Goal: Transaction & Acquisition: Book appointment/travel/reservation

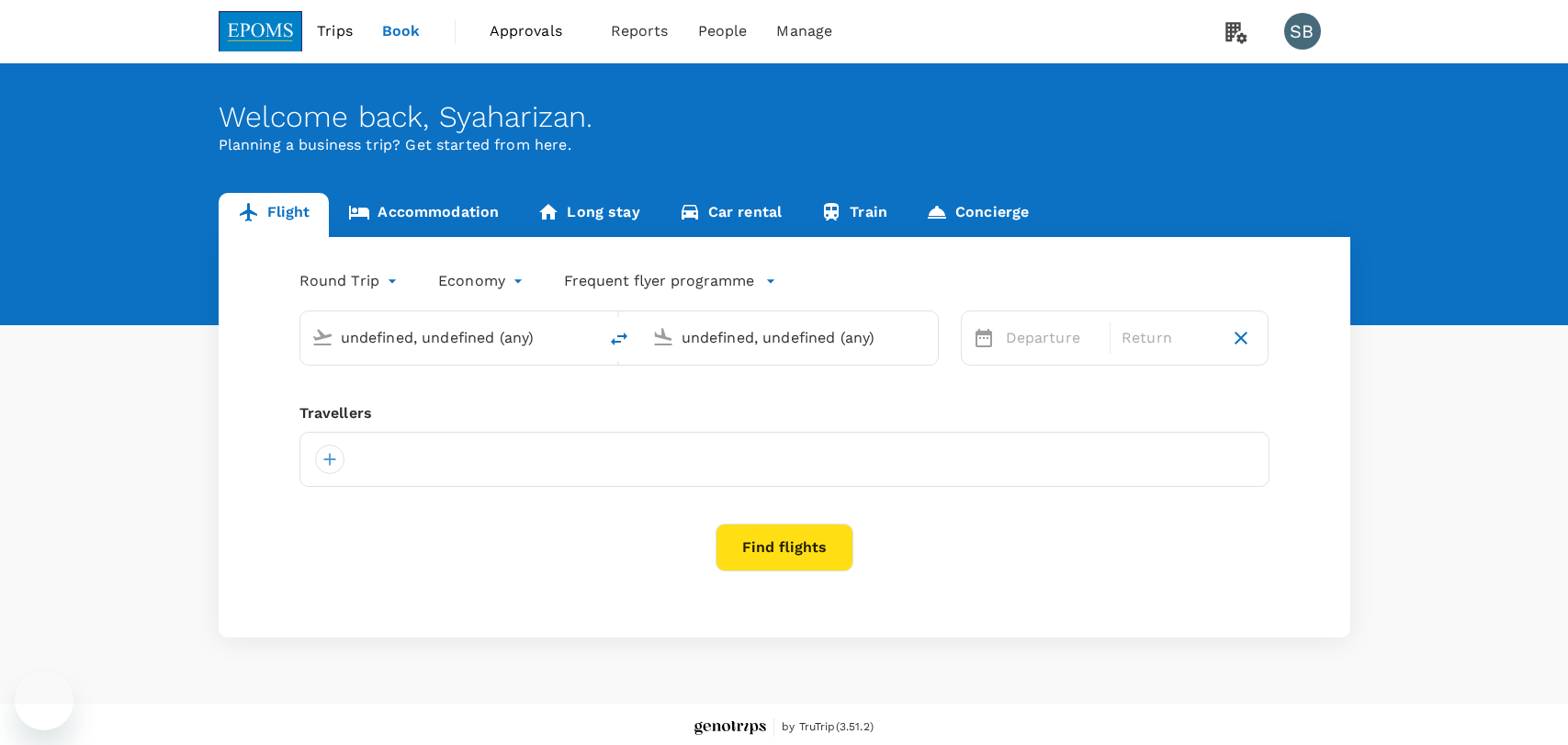
type input "Miri Intl (MYY)"
type input "Kuching Intl (KCH)"
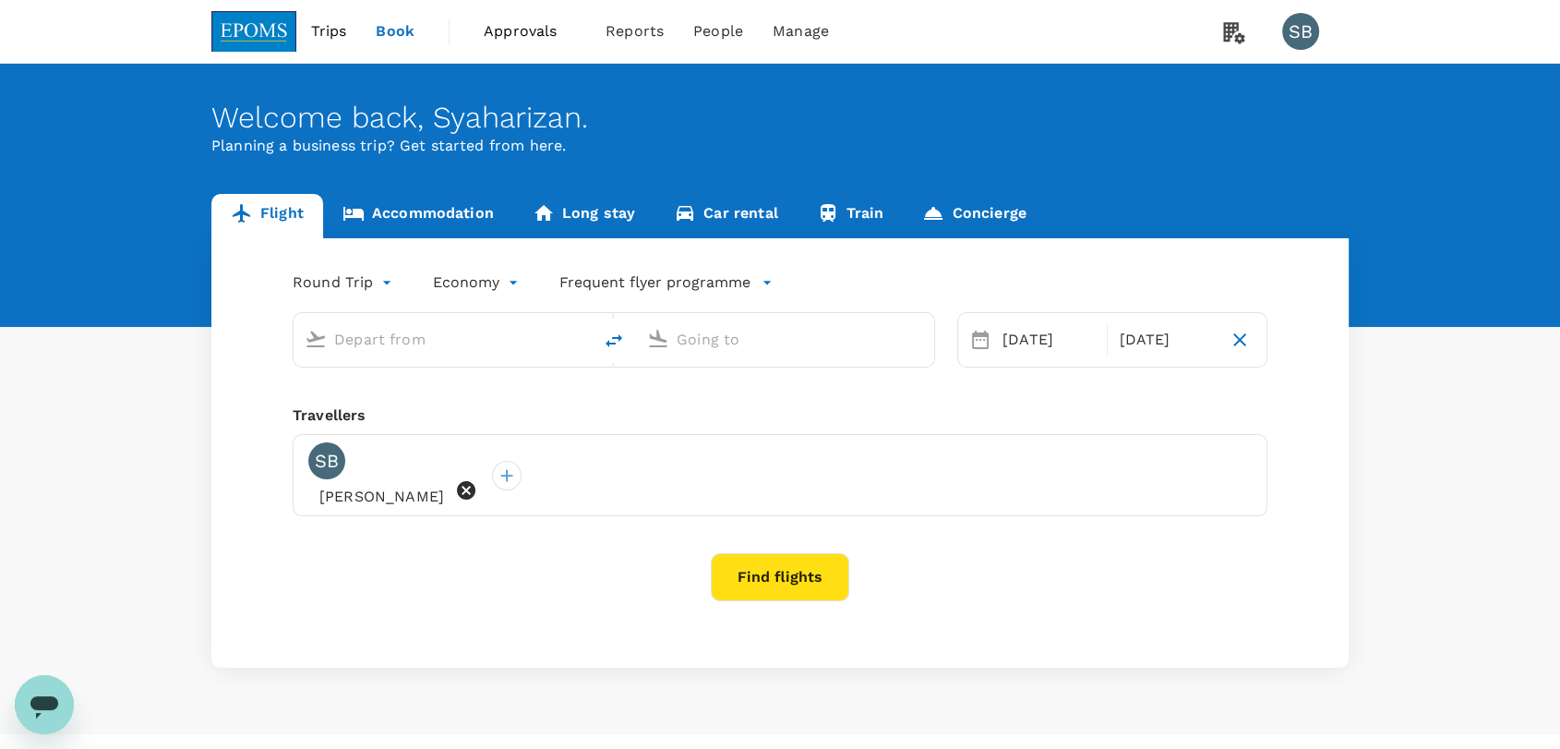
type input "Miri Intl (MYY)"
type input "Kuching Intl (KCH)"
type input "Miri Intl (MYY)"
type input "Kuching Intl (KCH)"
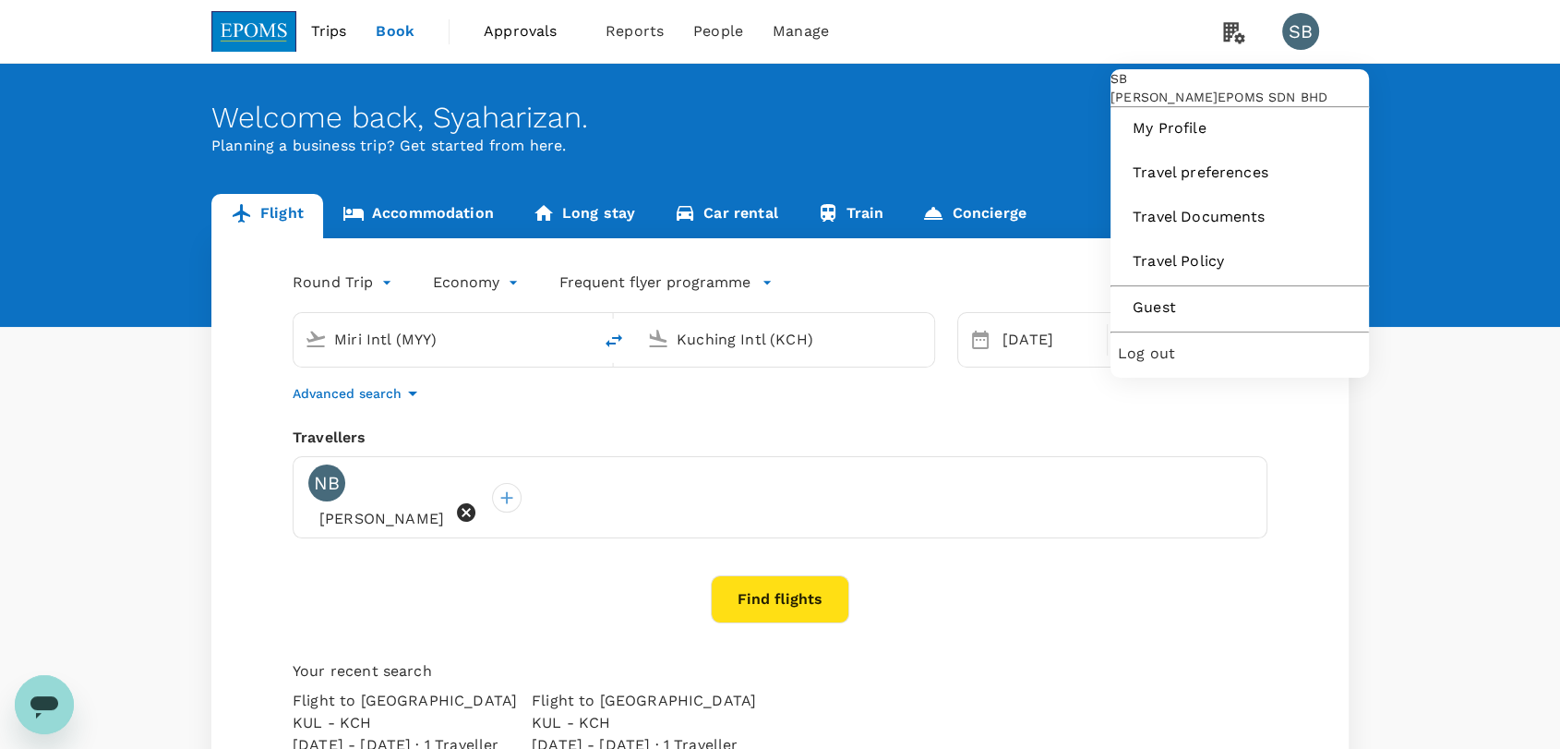
click at [1250, 365] on span "Log out" at bounding box center [1240, 353] width 244 height 22
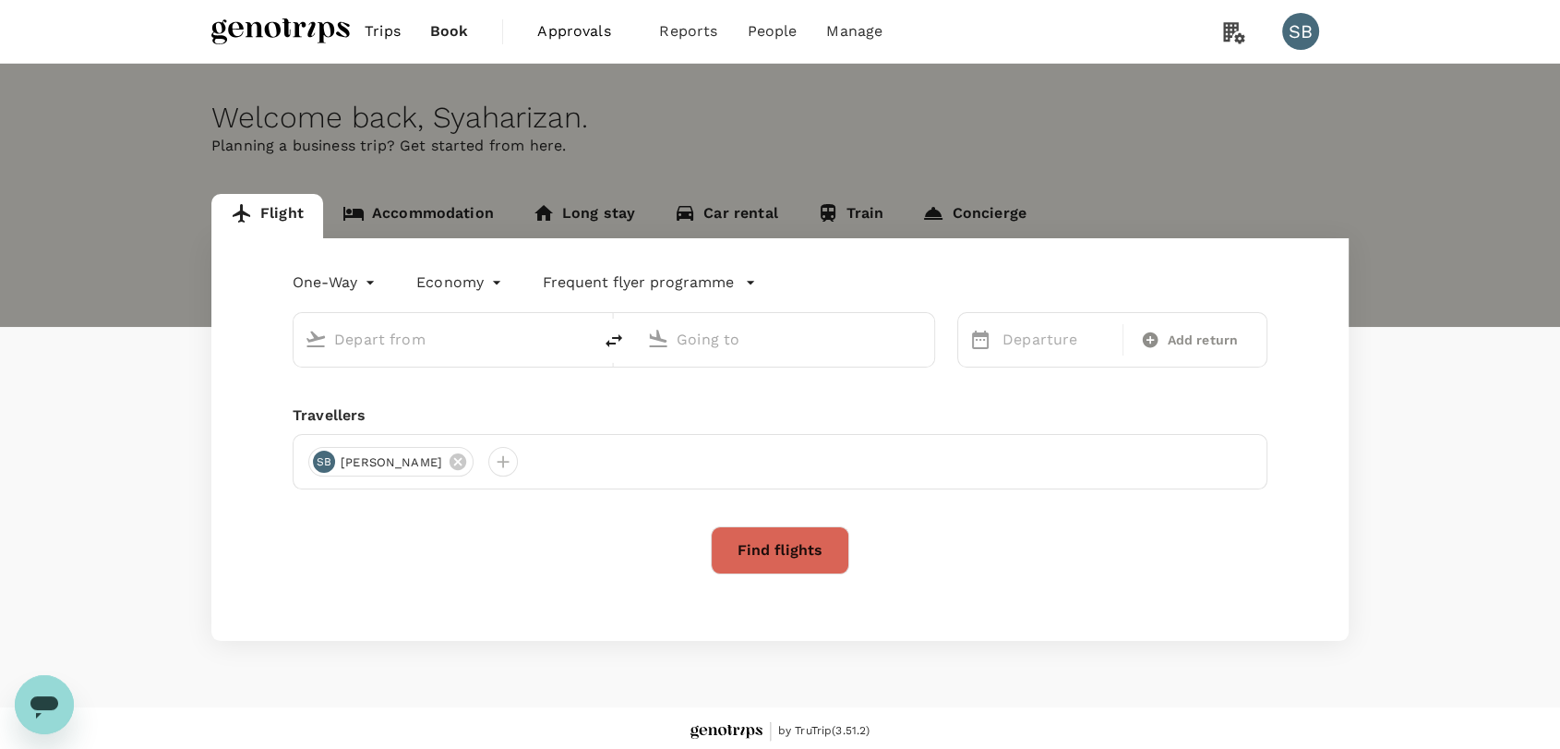
type input "roundtrip"
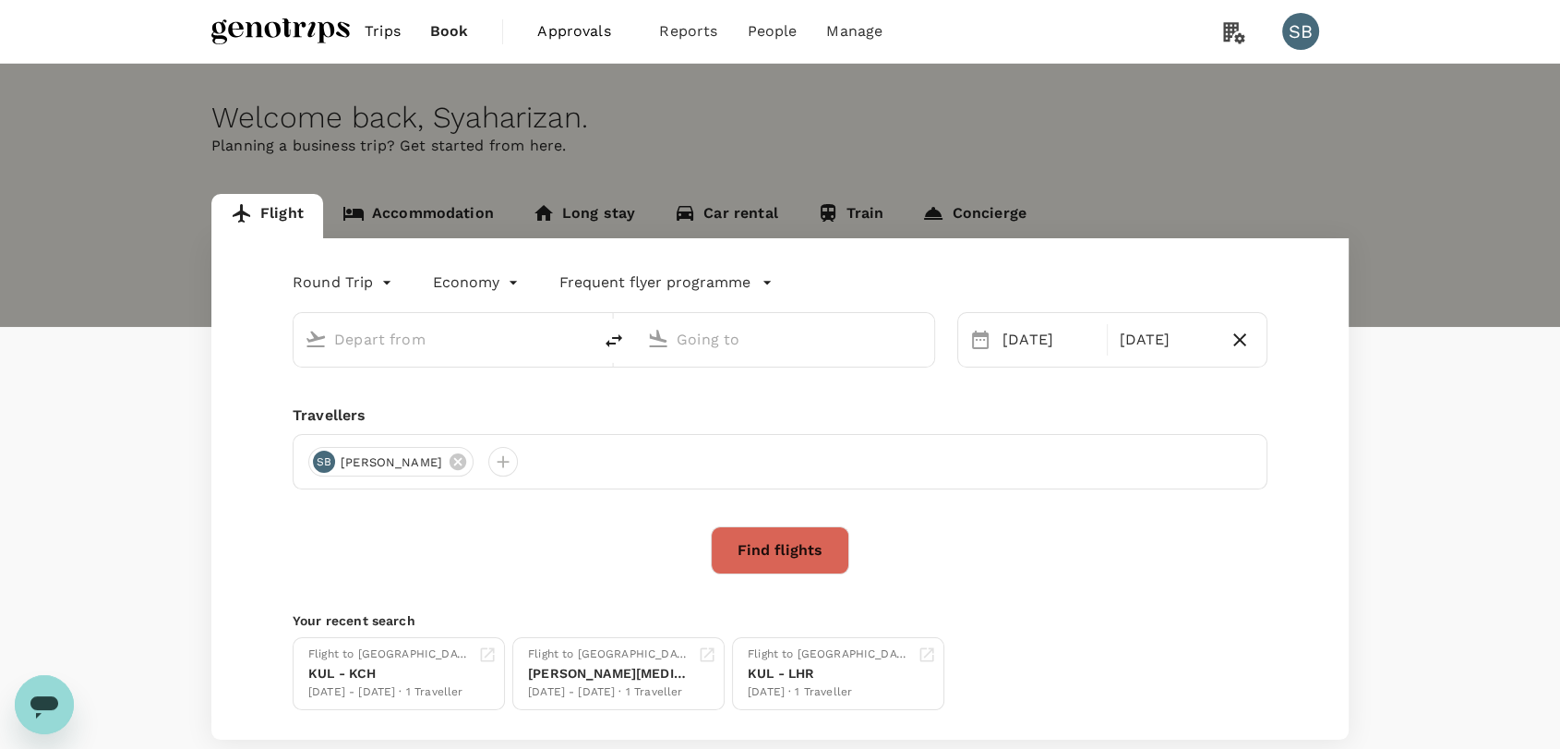
type input "Kuala Lumpur Intl ([GEOGRAPHIC_DATA])"
type input "Labuan (LBU)"
